Goal: Task Accomplishment & Management: Use online tool/utility

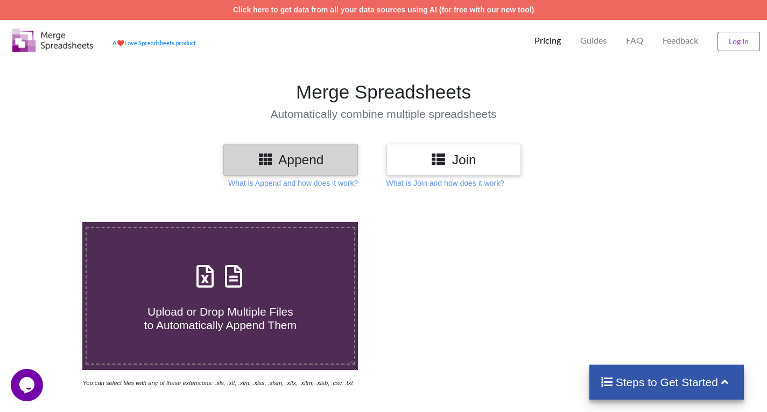
click at [443, 163] on icon at bounding box center [439, 158] width 16 height 13
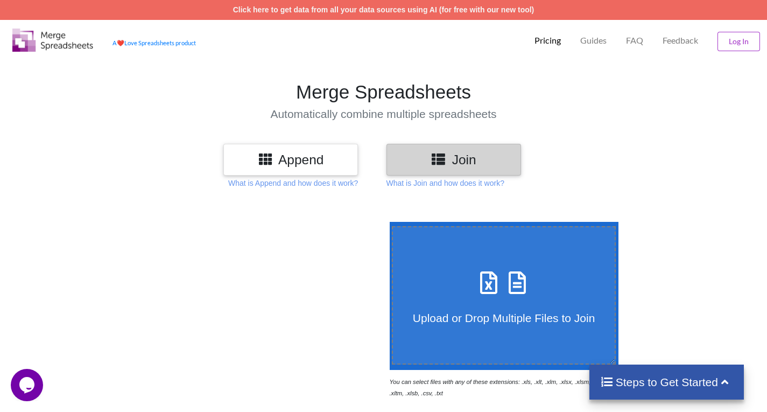
scroll to position [54, 0]
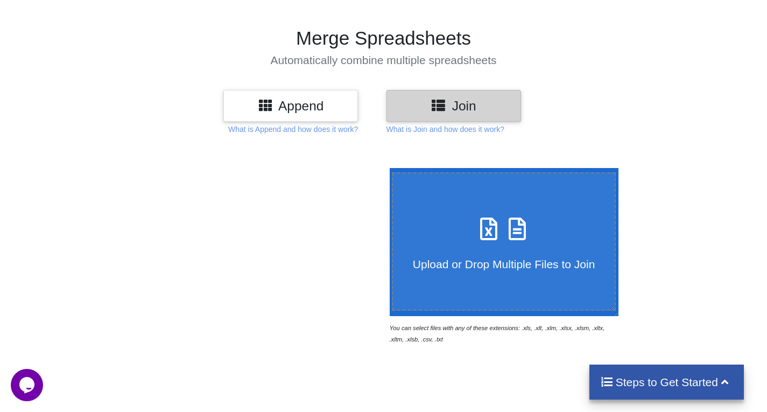
click at [463, 240] on div "Upload or Drop Multiple Files to Join" at bounding box center [504, 241] width 222 height 59
click at [387, 168] on input "Upload or Drop Multiple Files to Join" at bounding box center [387, 168] width 0 height 0
click at [543, 269] on span "Upload or Drop Multiple Files to Join" at bounding box center [504, 264] width 182 height 12
click at [387, 168] on input "Upload or Drop Multiple Files to Join" at bounding box center [387, 168] width 0 height 0
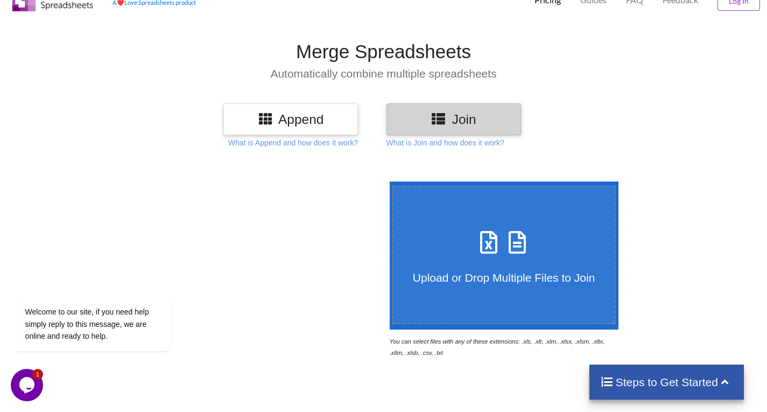
scroll to position [38, 0]
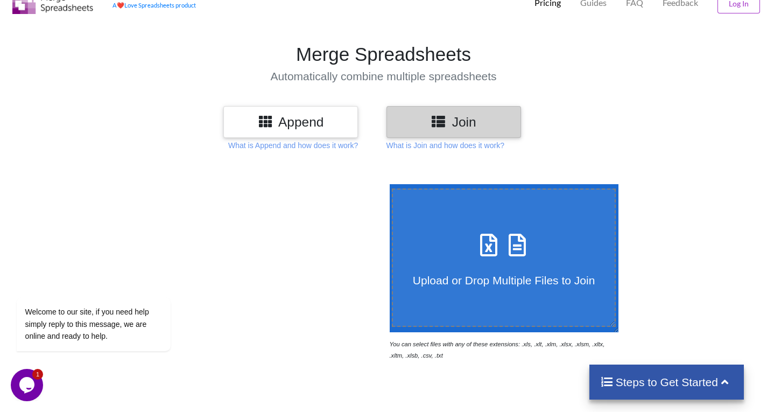
click at [480, 122] on h3 "Join" at bounding box center [454, 122] width 118 height 16
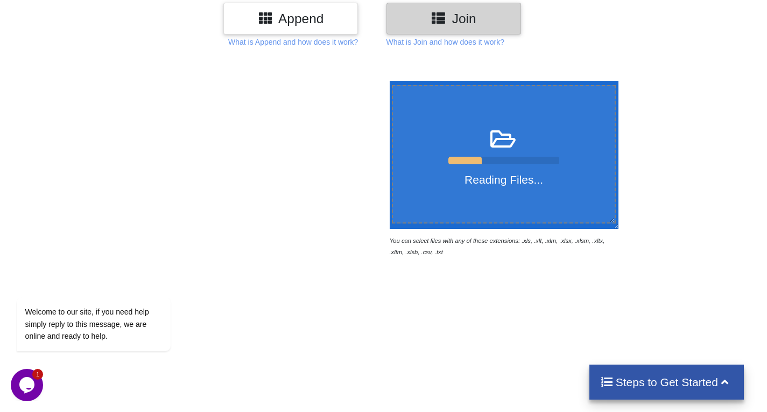
scroll to position [145, 0]
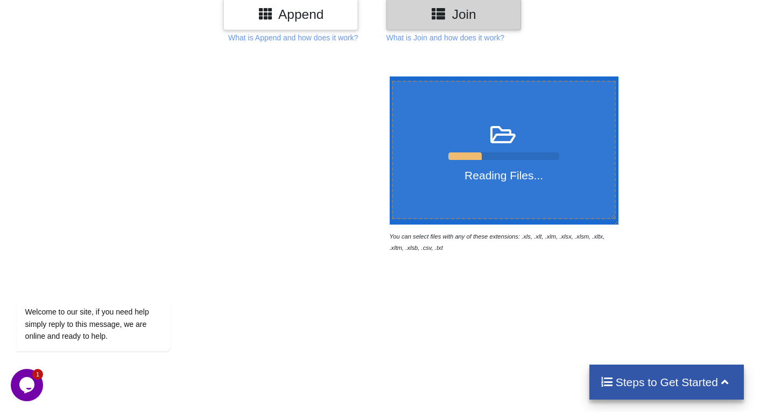
click at [30, 380] on icon "$i18n('chat', 'chat_widget')" at bounding box center [26, 385] width 15 height 16
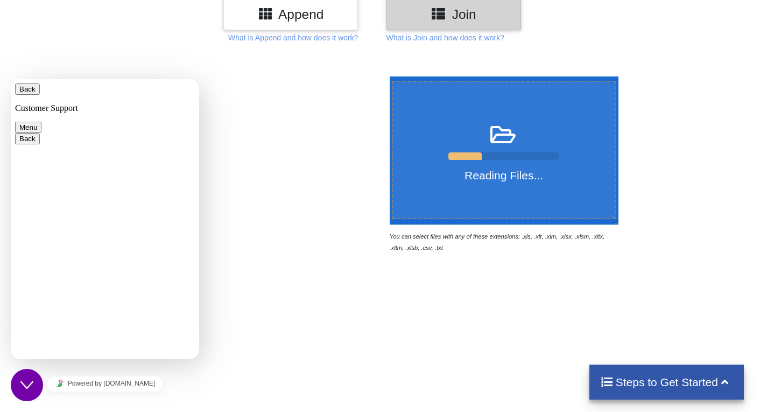
click at [257, 139] on div at bounding box center [220, 164] width 326 height 177
click at [271, 322] on div "Reading Files... You can select files with any of these extensions: .xls, .xlt,…" at bounding box center [383, 283] width 767 height 458
click at [41, 122] on button "Menu" at bounding box center [28, 127] width 26 height 11
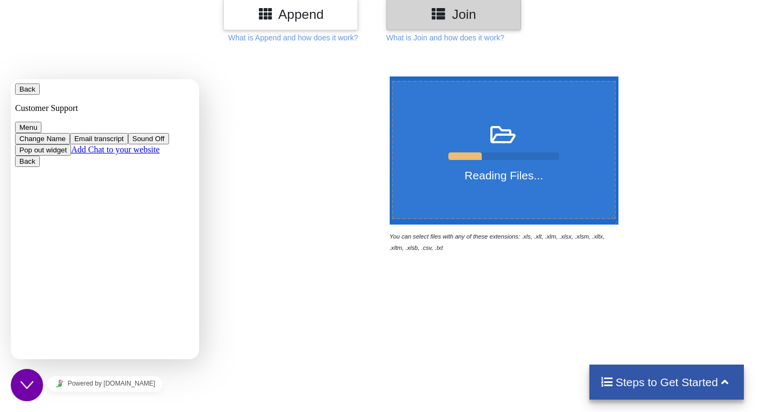
click at [474, 141] on div "Reading Files..." at bounding box center [504, 150] width 222 height 64
click at [387, 76] on input "Reading Files..." at bounding box center [387, 76] width 0 height 0
